Goal: Browse casually

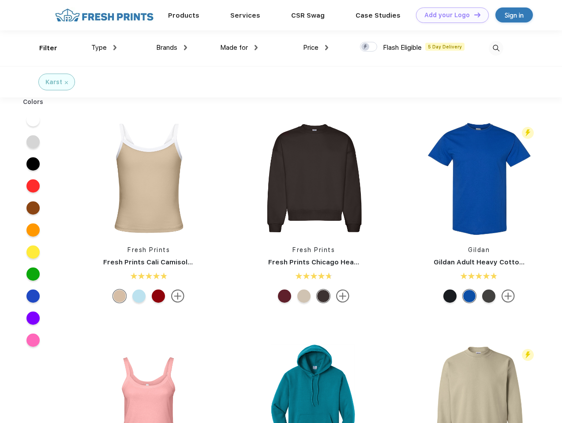
scroll to position [0, 0]
click at [449, 15] on link "Add your Logo Design Tool" at bounding box center [452, 14] width 73 height 15
click at [0, 0] on div "Design Tool" at bounding box center [0, 0] width 0 height 0
click at [473, 15] on link "Add your Logo Design Tool" at bounding box center [452, 14] width 73 height 15
click at [42, 48] on div "Filter" at bounding box center [48, 48] width 18 height 10
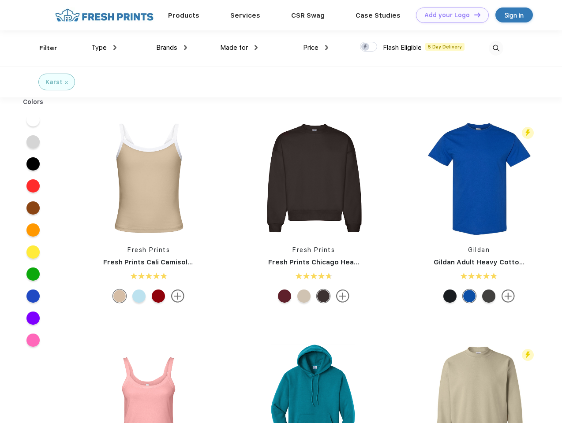
click at [104, 48] on span "Type" at bounding box center [98, 48] width 15 height 8
click at [172, 48] on span "Brands" at bounding box center [166, 48] width 21 height 8
click at [239, 48] on span "Made for" at bounding box center [234, 48] width 28 height 8
click at [316, 48] on span "Price" at bounding box center [310, 48] width 15 height 8
click at [369, 47] on div at bounding box center [368, 47] width 17 height 10
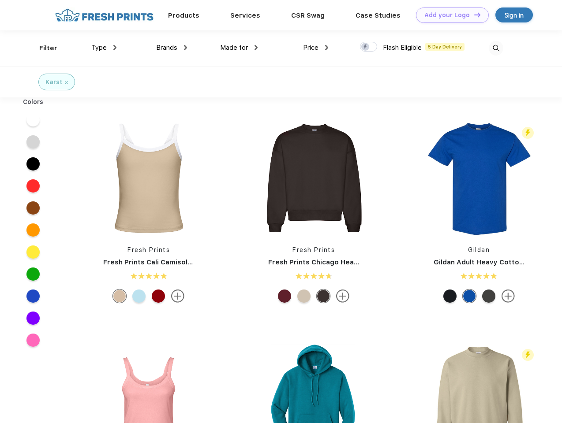
click at [366, 47] on input "checkbox" at bounding box center [363, 44] width 6 height 6
click at [496, 48] on img at bounding box center [496, 48] width 15 height 15
